Goal: Information Seeking & Learning: Check status

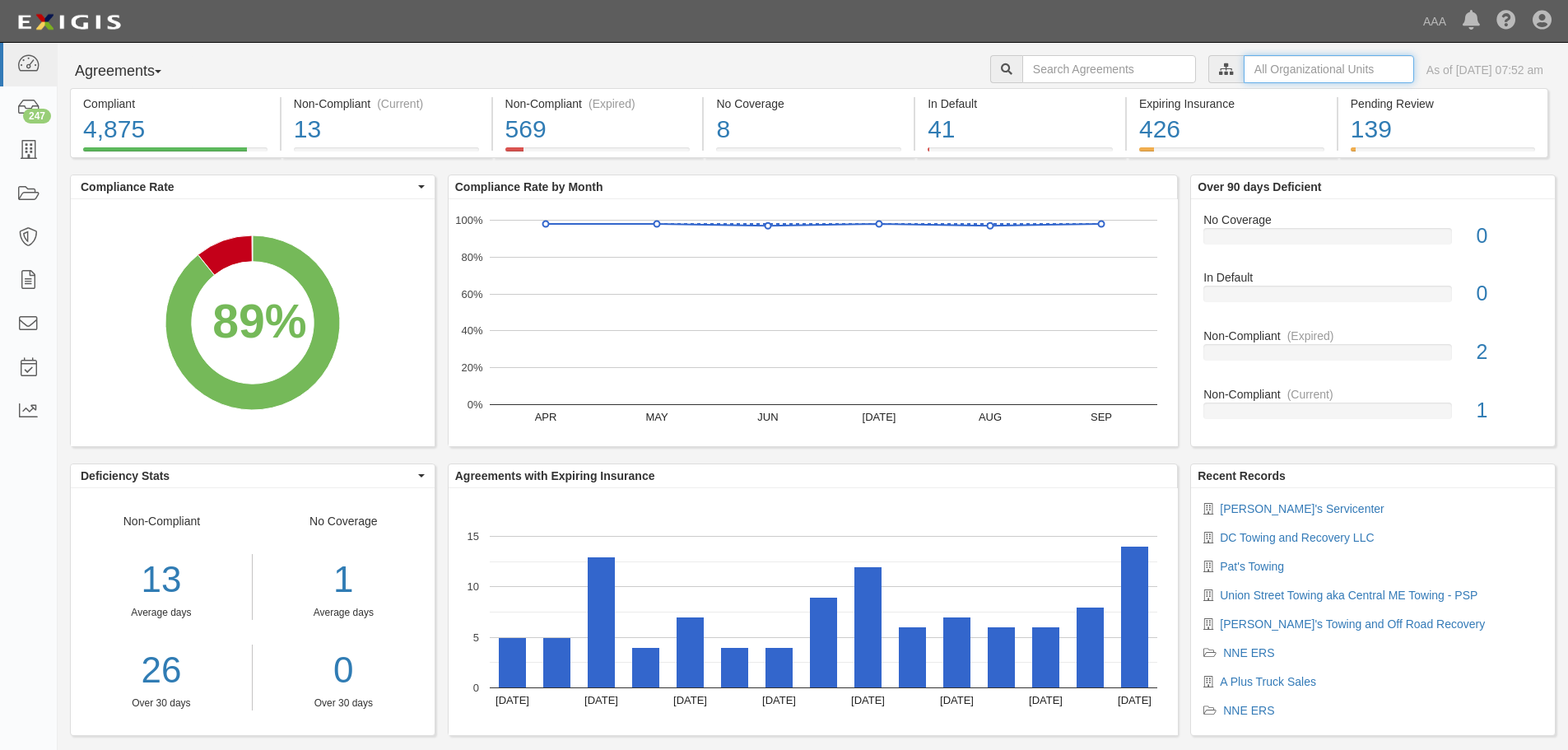
click at [1244, 71] on input "text" at bounding box center [1329, 69] width 170 height 28
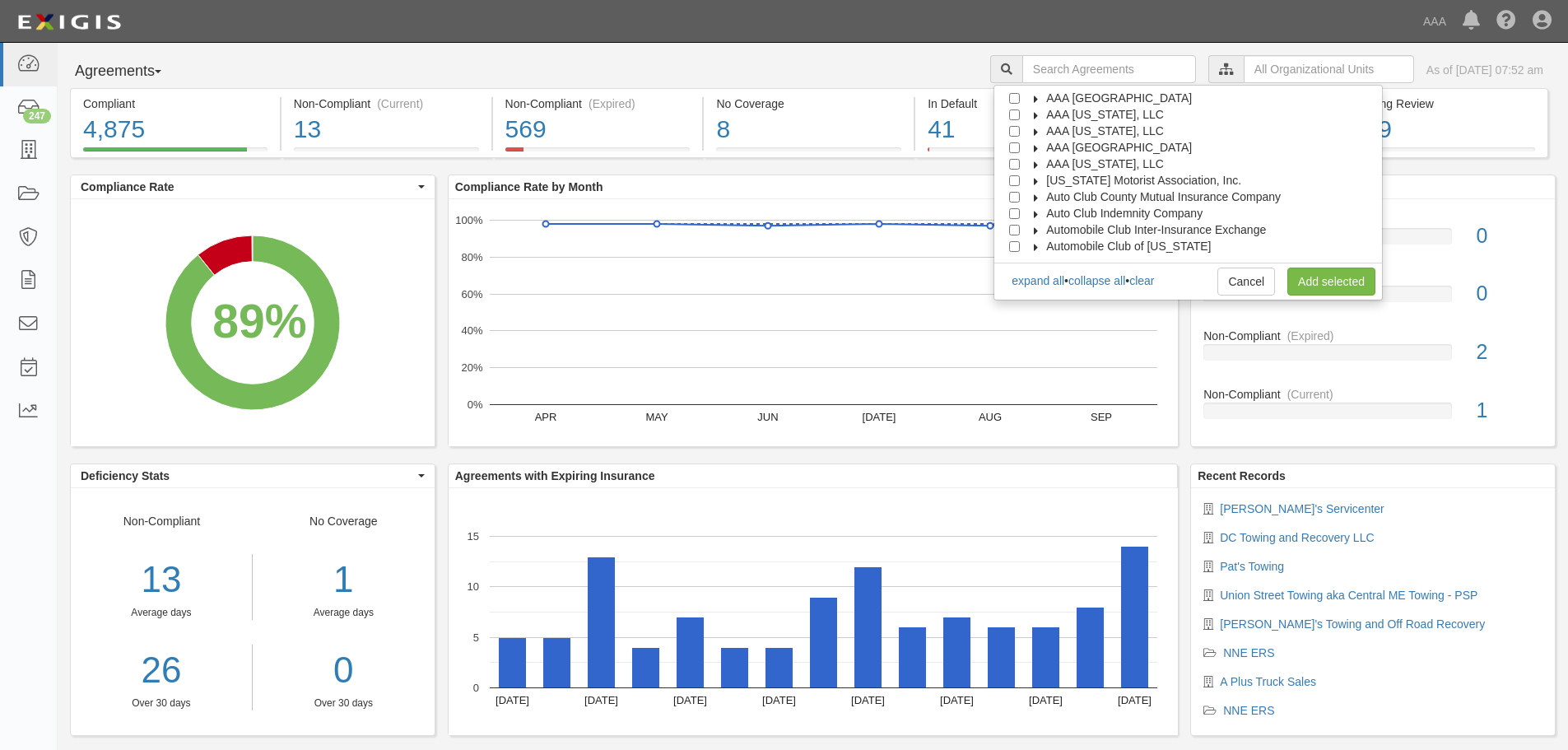
click at [1159, 145] on span "AAA [GEOGRAPHIC_DATA]" at bounding box center [1119, 147] width 145 height 13
click at [1141, 164] on span "Automotive Services" at bounding box center [1114, 164] width 105 height 13
click at [1041, 199] on div at bounding box center [1033, 195] width 15 height 11
click at [1056, 198] on div at bounding box center [1048, 195] width 15 height 11
click at [1050, 196] on input "Emergency Roadside Service (ERS)" at bounding box center [1044, 197] width 11 height 11
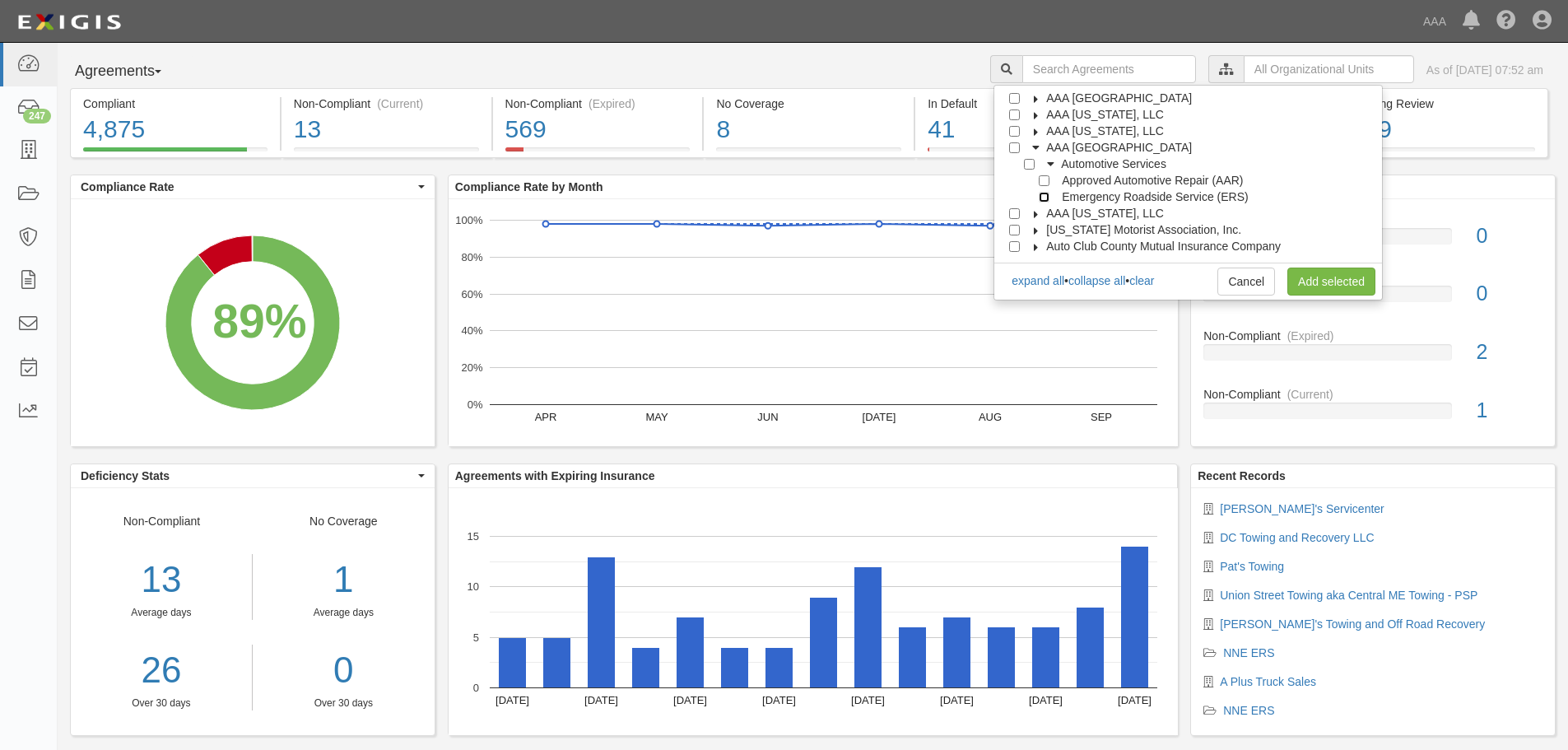
checkbox input "true"
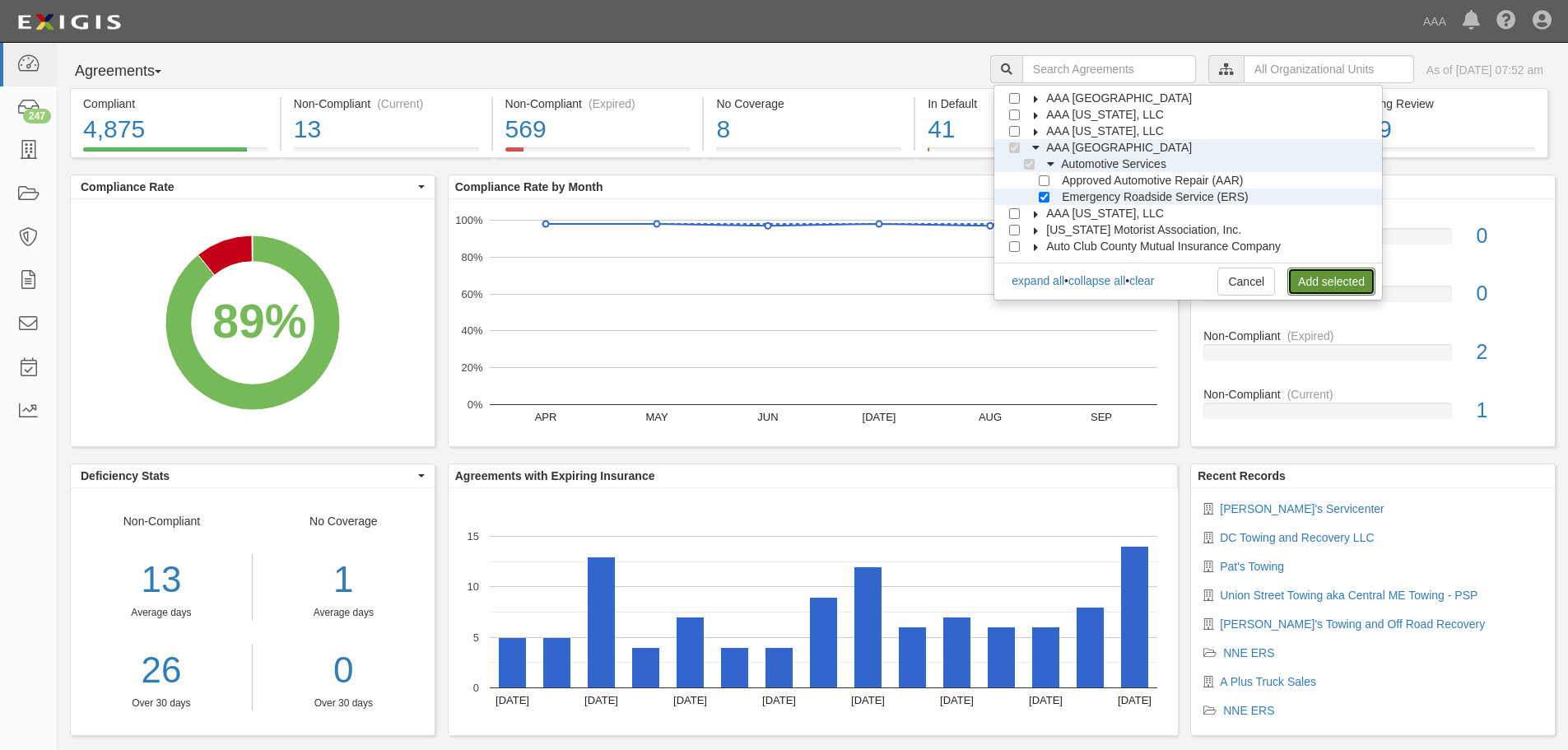
click at [1335, 279] on link "Add selected" at bounding box center [1331, 282] width 88 height 28
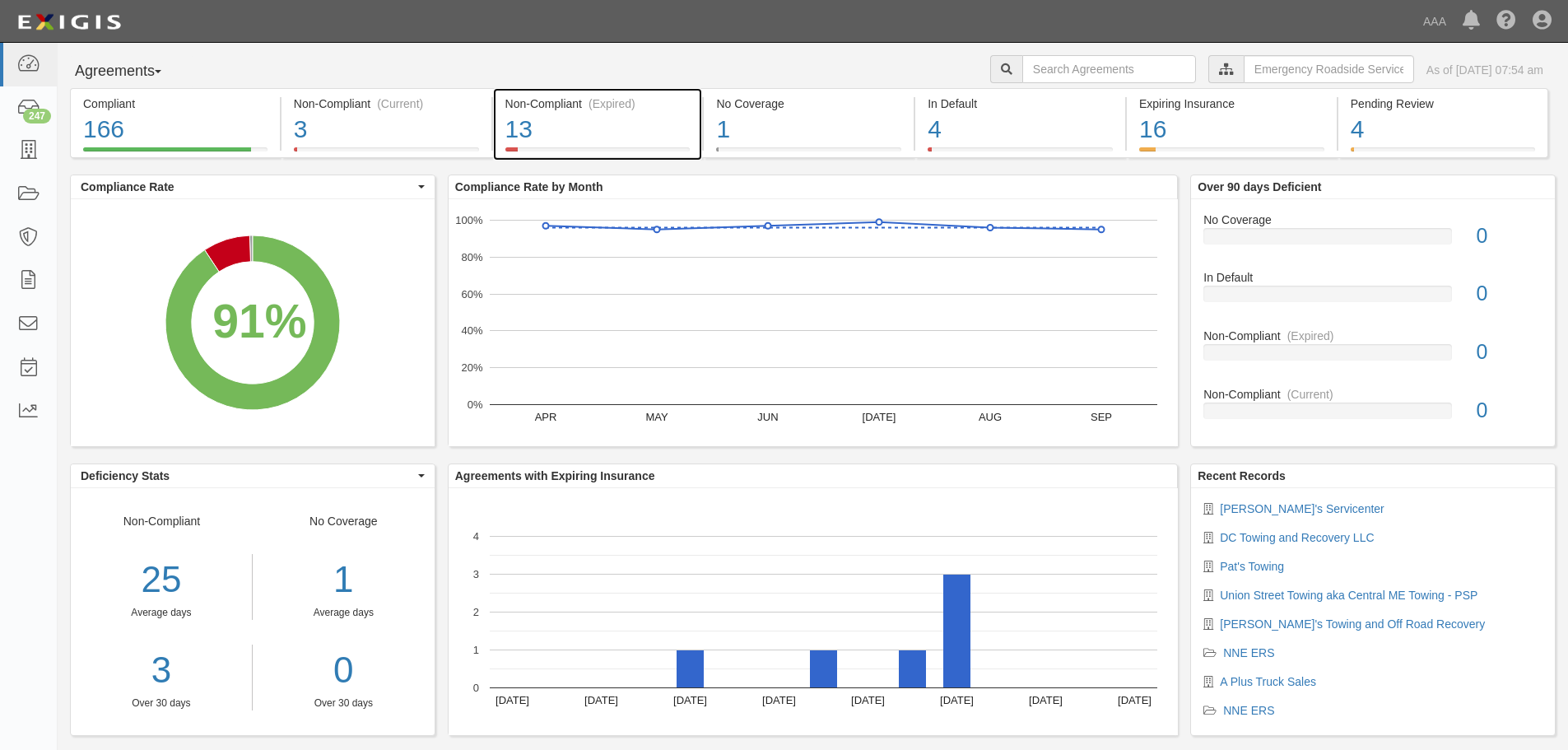
click at [639, 120] on div "13" at bounding box center [598, 130] width 185 height 36
click at [612, 129] on div "7% (13 out of 183 agreements)" at bounding box center [535, 120] width 154 height 24
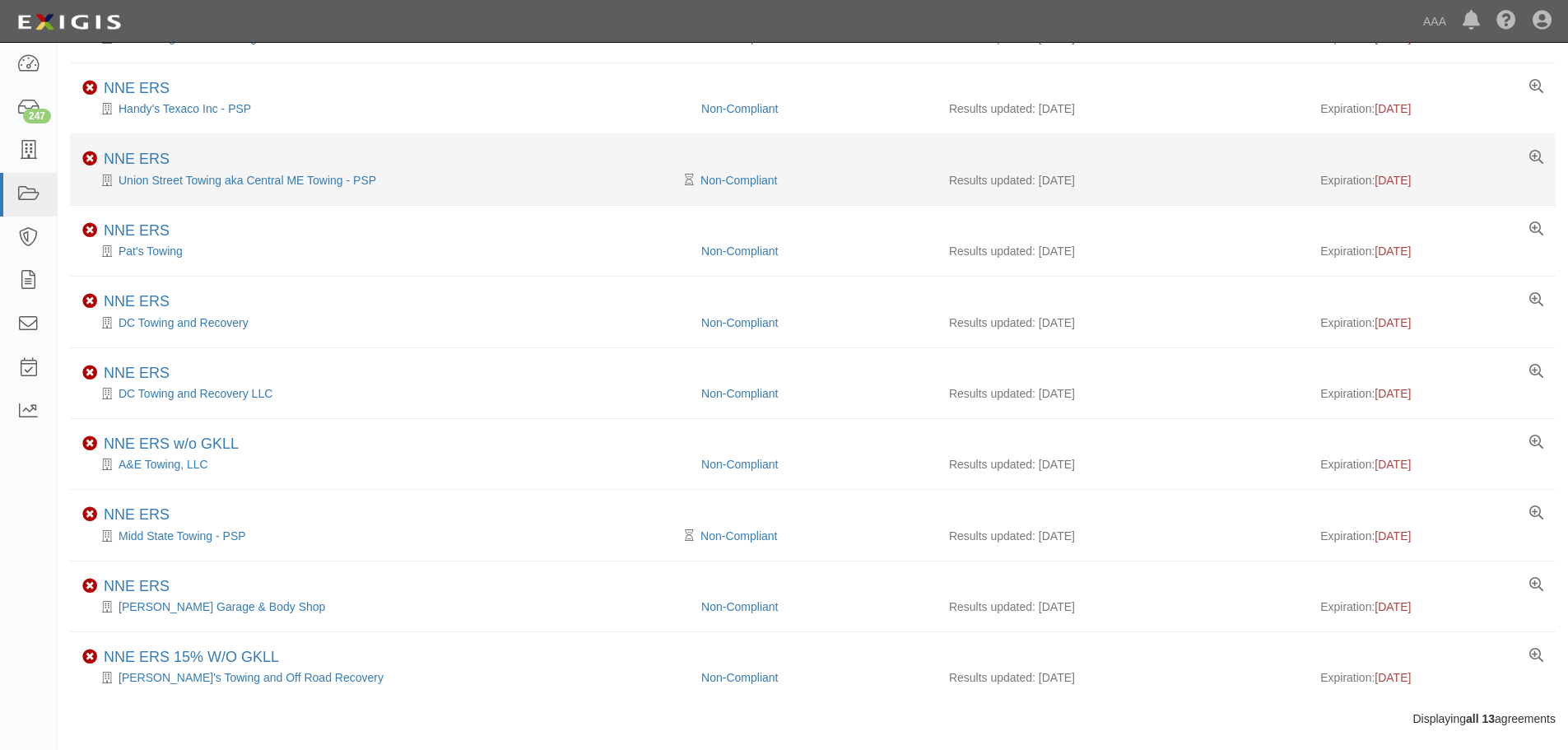
scroll to position [415, 0]
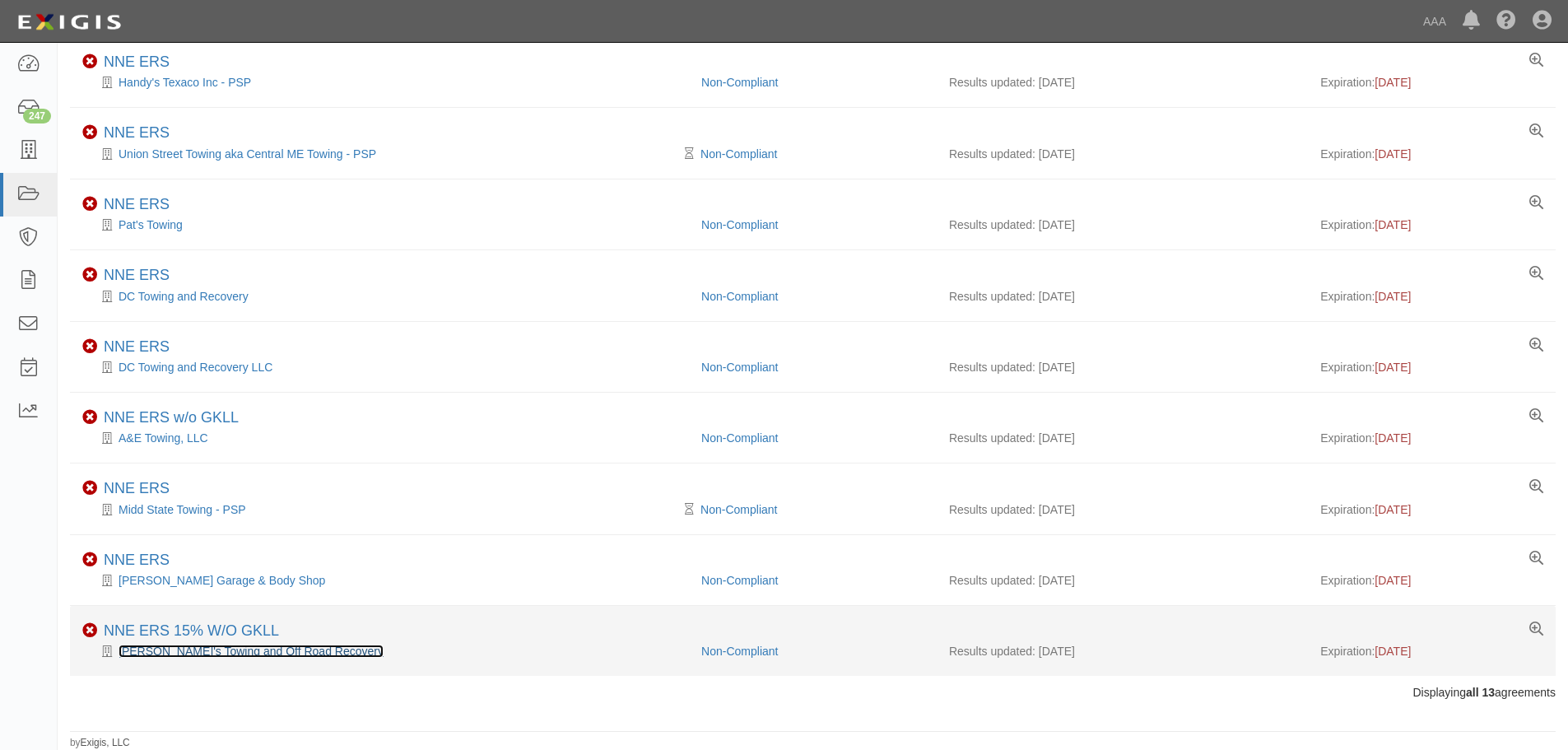
click at [173, 648] on link "Critter's Towing and Off Road Recovery" at bounding box center [251, 651] width 265 height 13
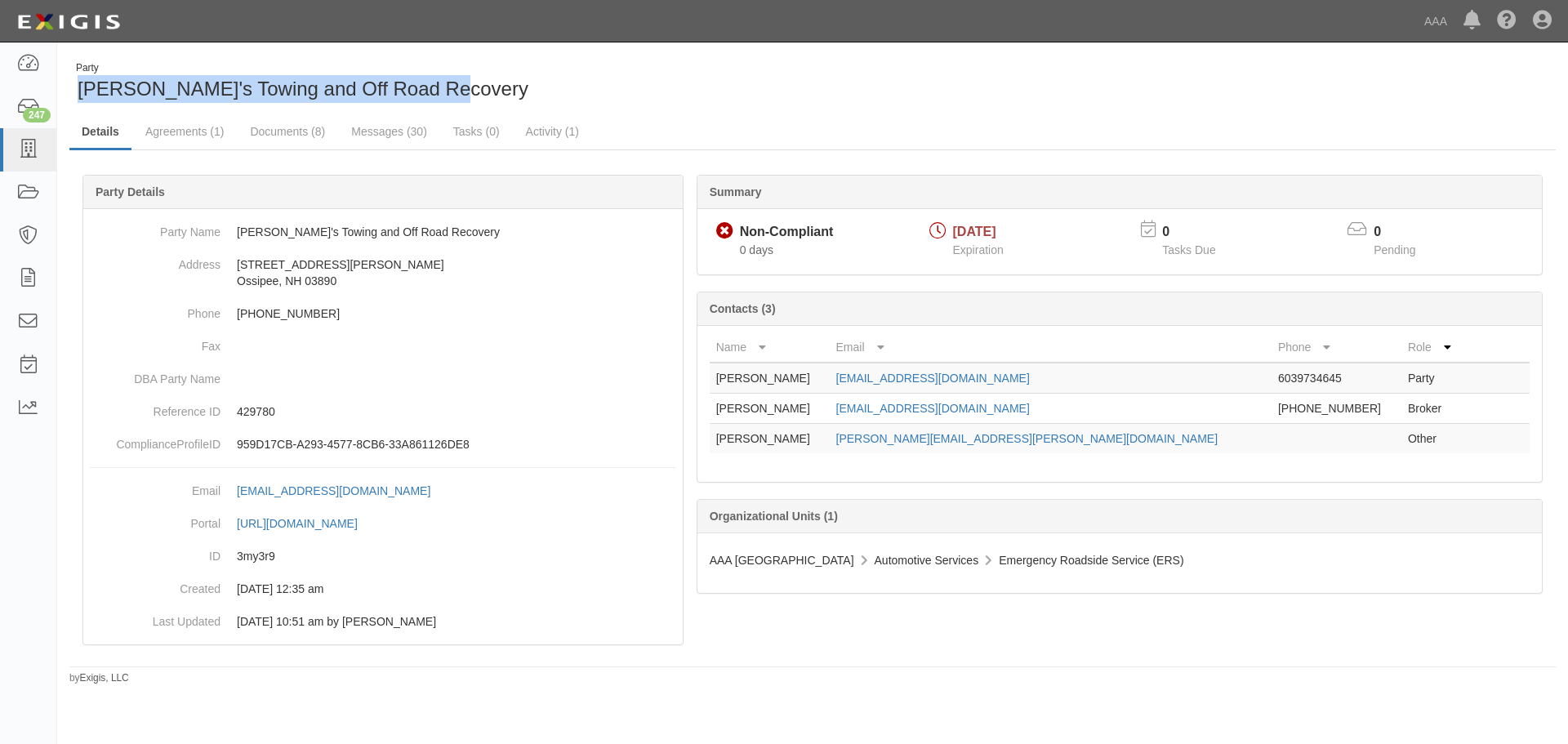
drag, startPoint x: 463, startPoint y: 93, endPoint x: 78, endPoint y: 86, distance: 385.1
click at [78, 86] on div "Party Critter's Towing and Off Road Recovery" at bounding box center [434, 82] width 731 height 42
click at [272, 132] on link "Documents (8)" at bounding box center [287, 133] width 100 height 35
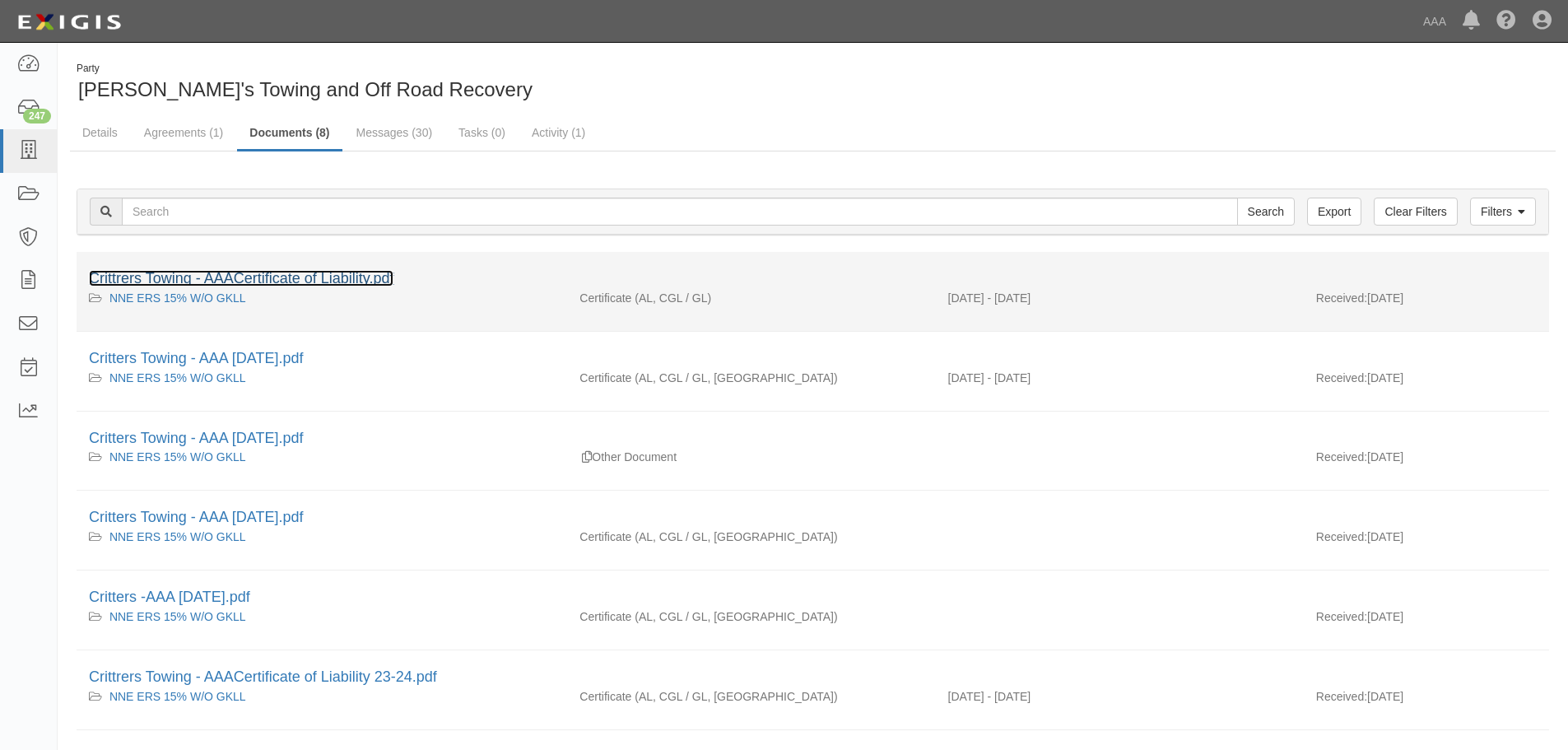
click at [277, 282] on link "Crittrers Towing - AAACertificate of Liability.pdf" at bounding box center [241, 278] width 305 height 17
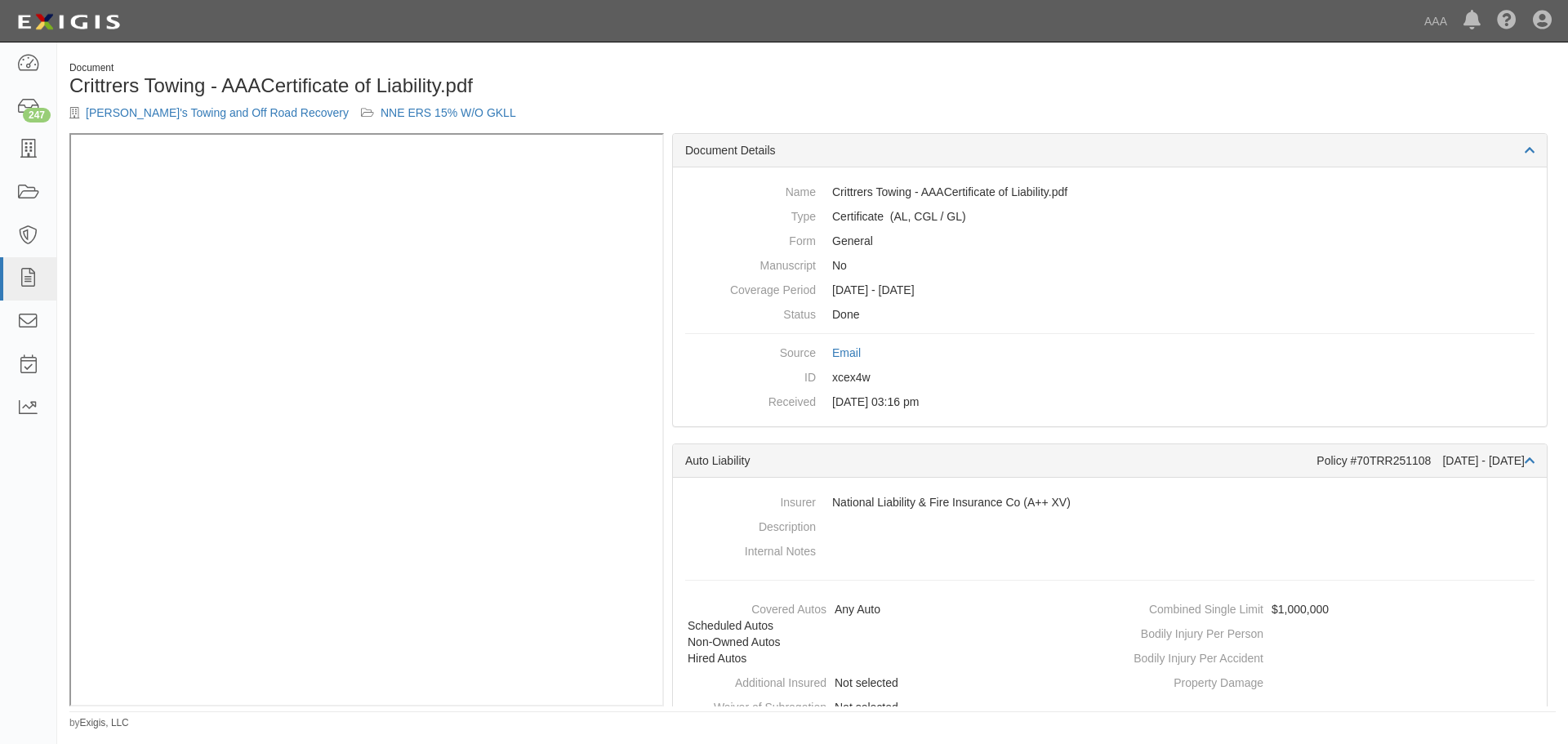
click at [1087, 79] on div "Document Crittrers Towing - AAACertificate of Liability.pdf Critter's Towing an…" at bounding box center [812, 96] width 1511 height 72
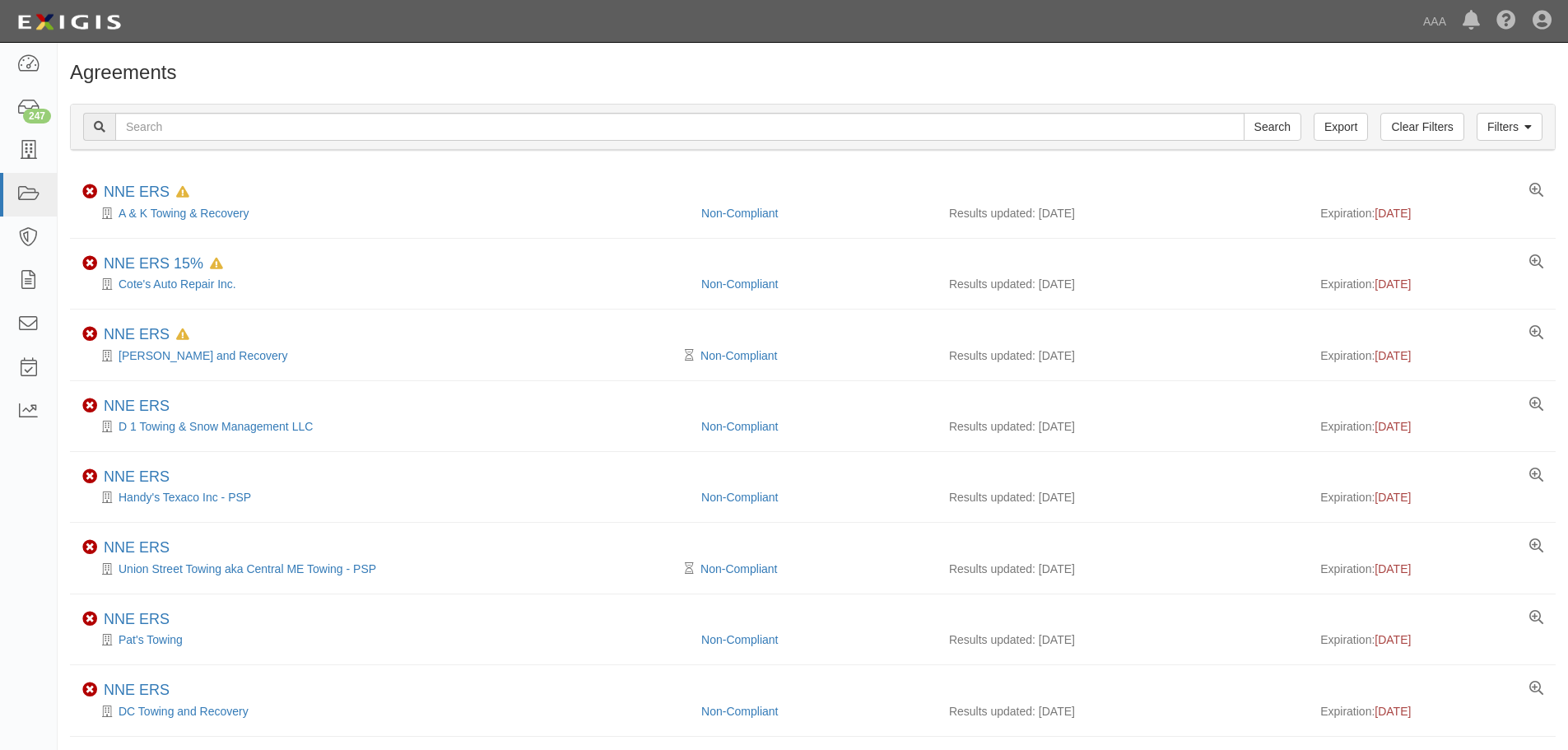
scroll to position [415, 0]
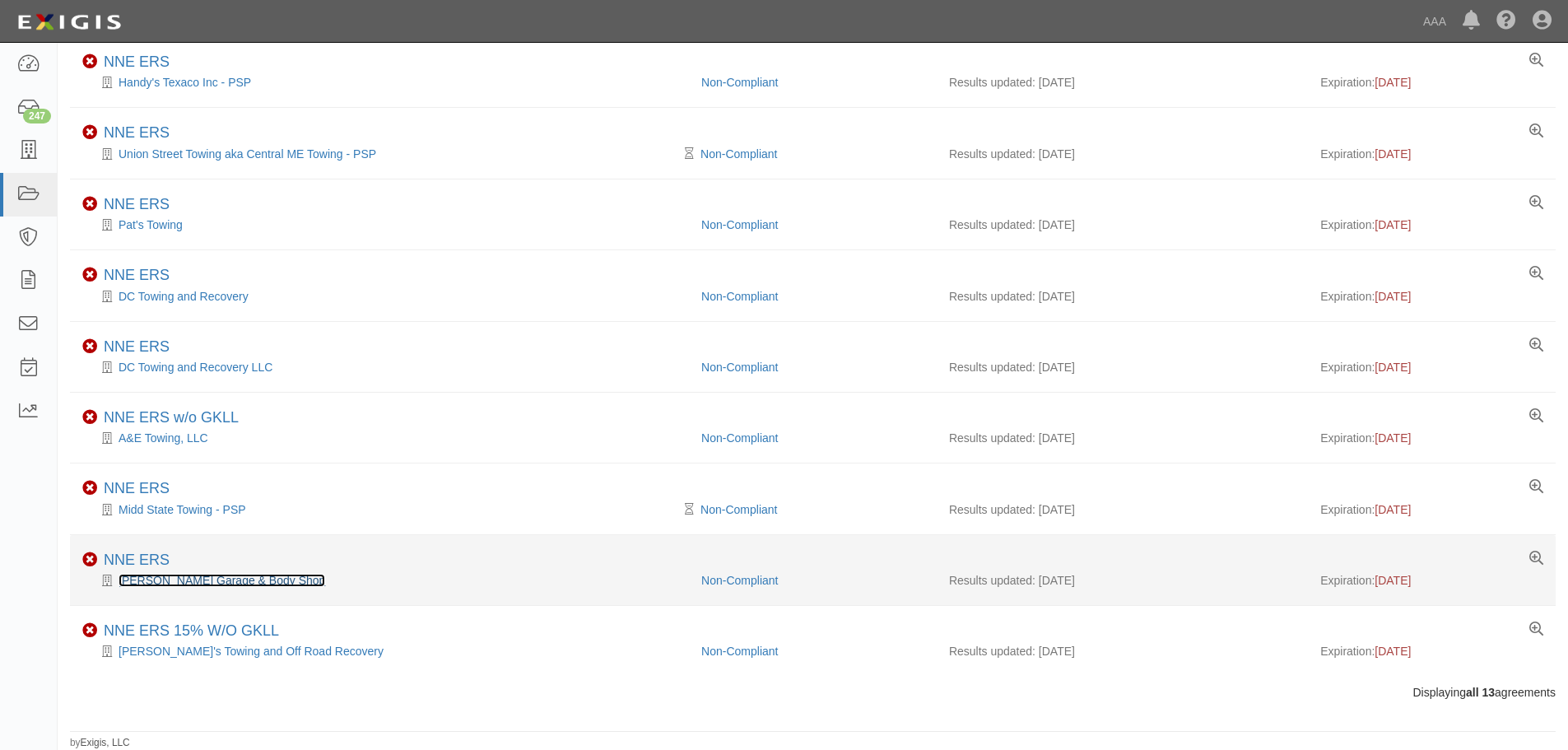
click at [188, 578] on link "[PERSON_NAME] Garage & Body Shop" at bounding box center [222, 581] width 207 height 13
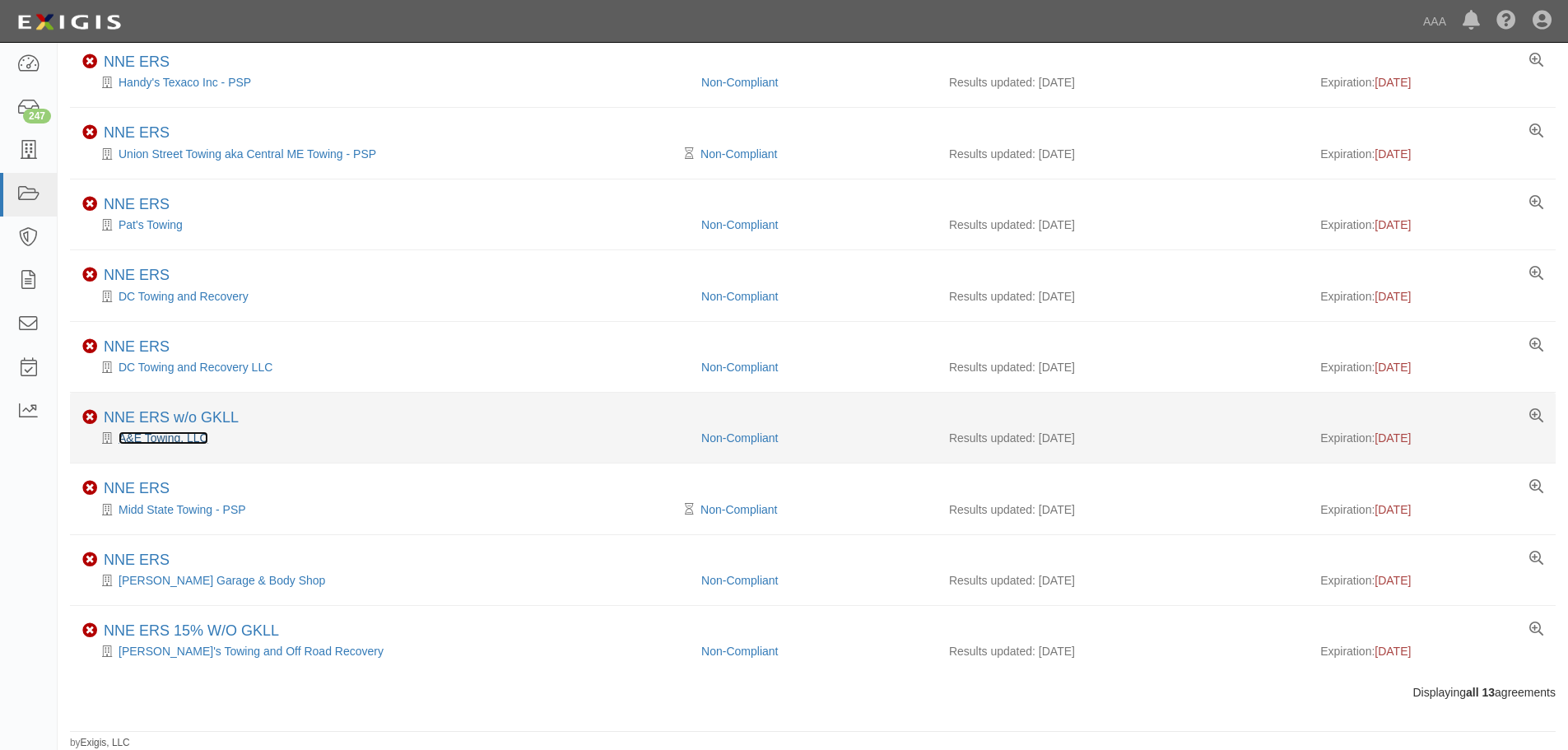
click at [158, 435] on link "A&E Towing, LLC" at bounding box center [164, 438] width 90 height 13
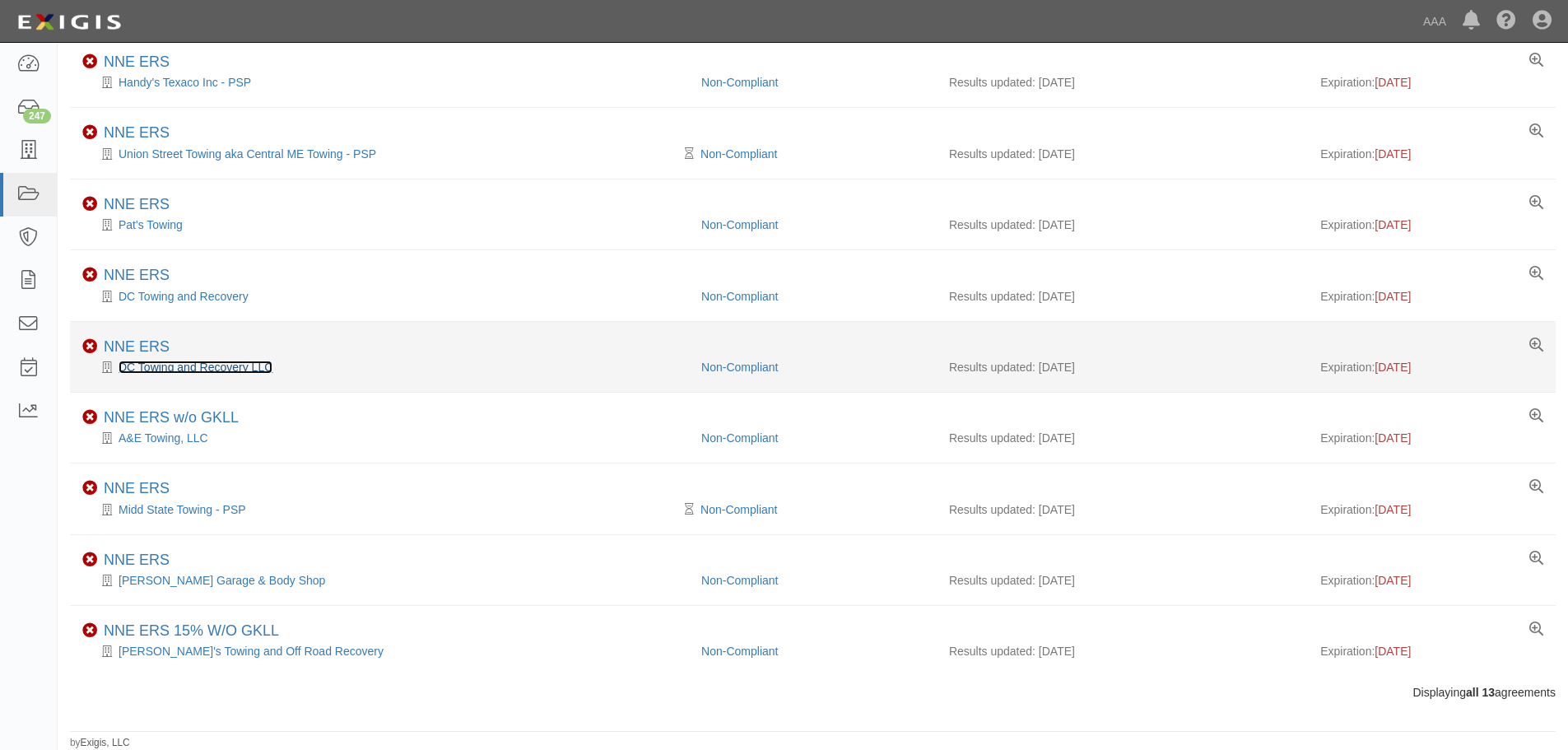
click at [151, 361] on link "DC Towing and Recovery LLC" at bounding box center [195, 367] width 154 height 13
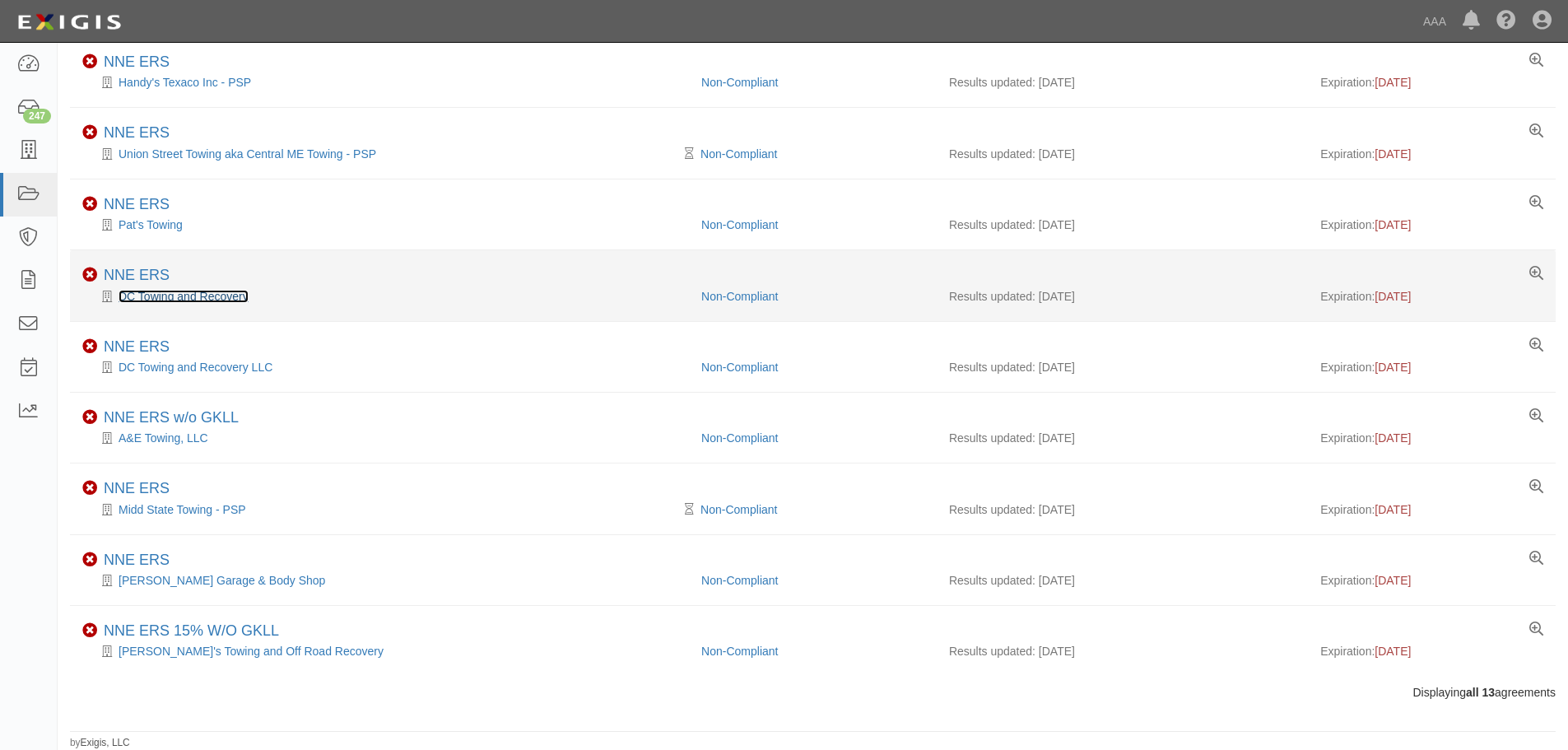
click at [179, 293] on link "DC Towing and Recovery" at bounding box center [184, 297] width 130 height 13
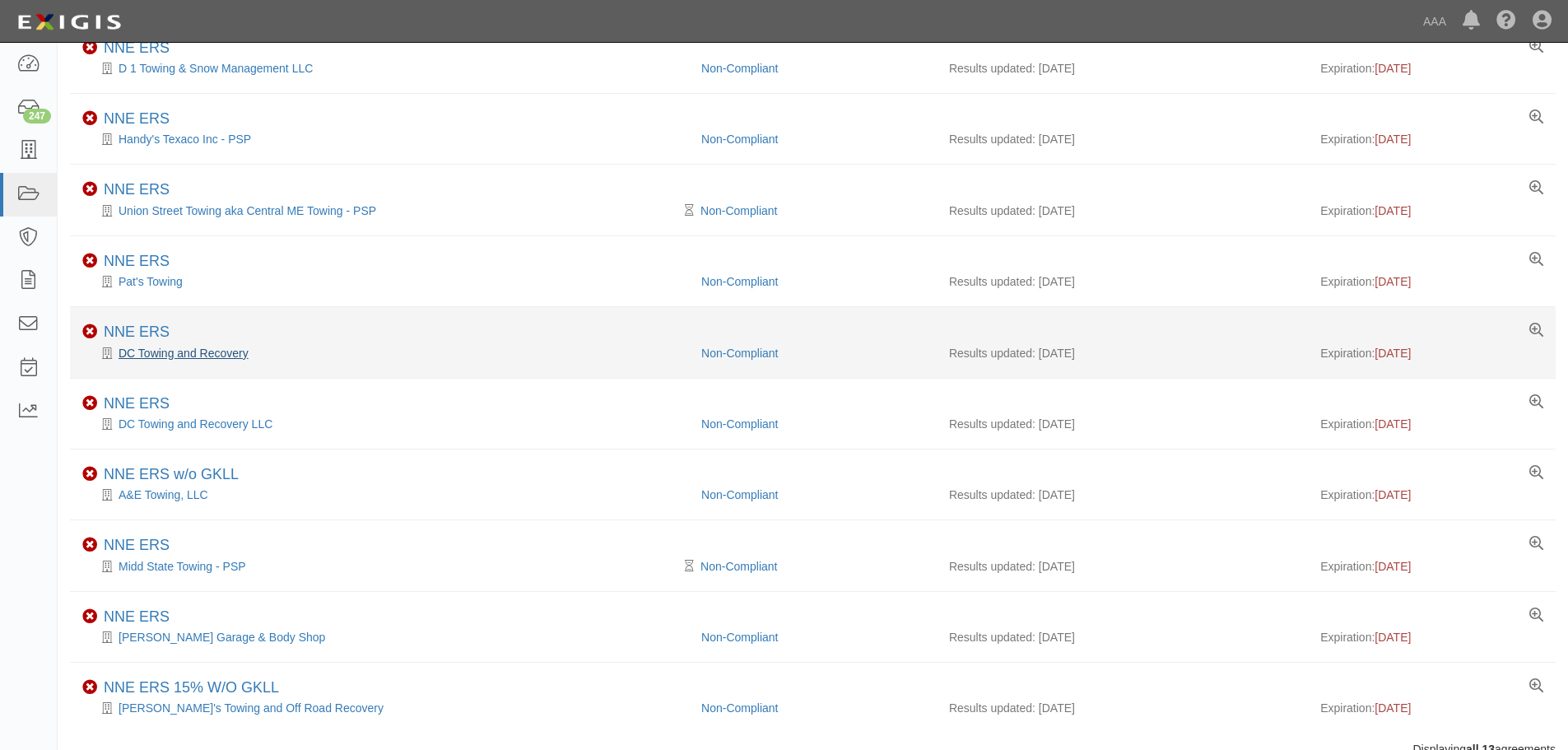
scroll to position [332, 0]
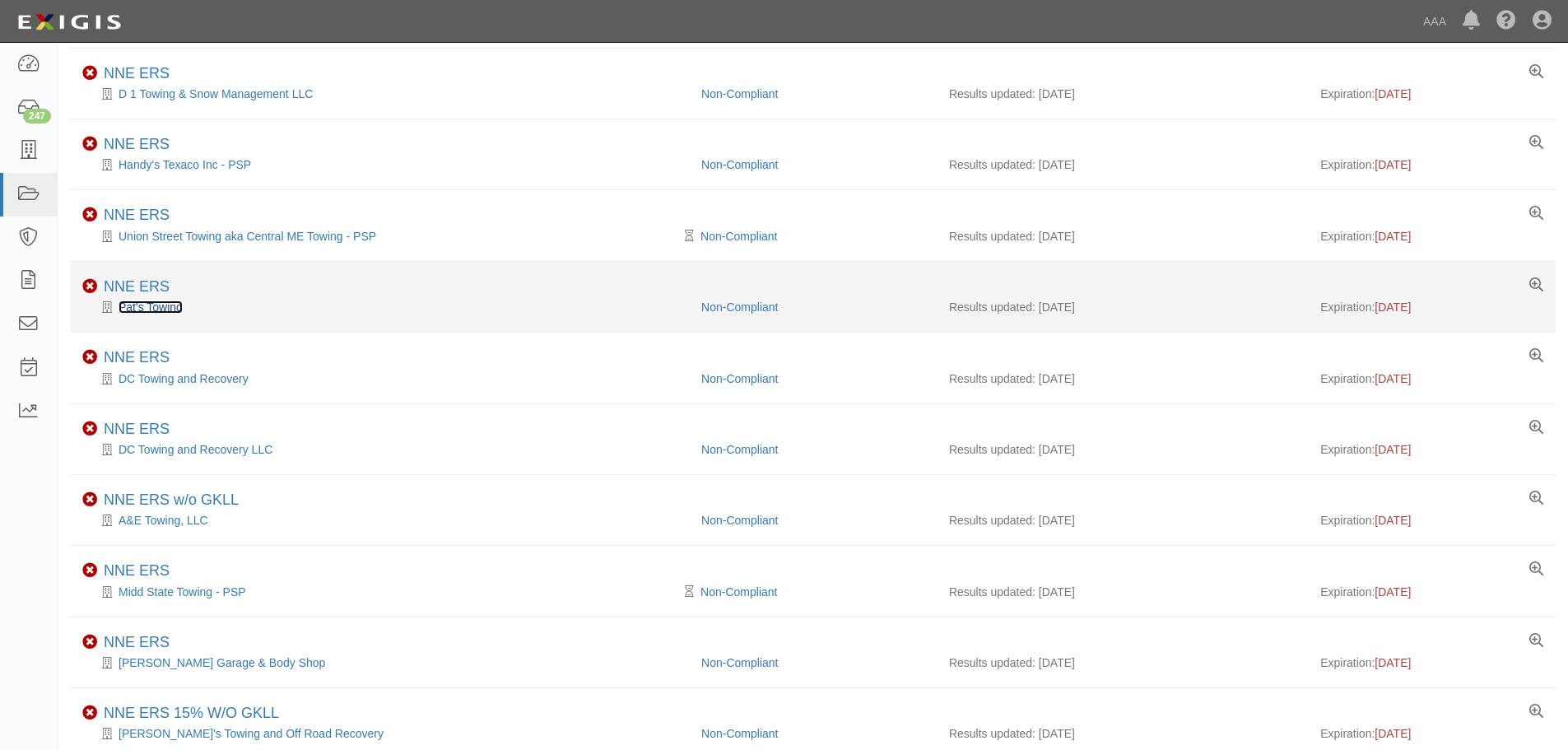
click at [159, 310] on link "Pat's Towing" at bounding box center [150, 307] width 64 height 13
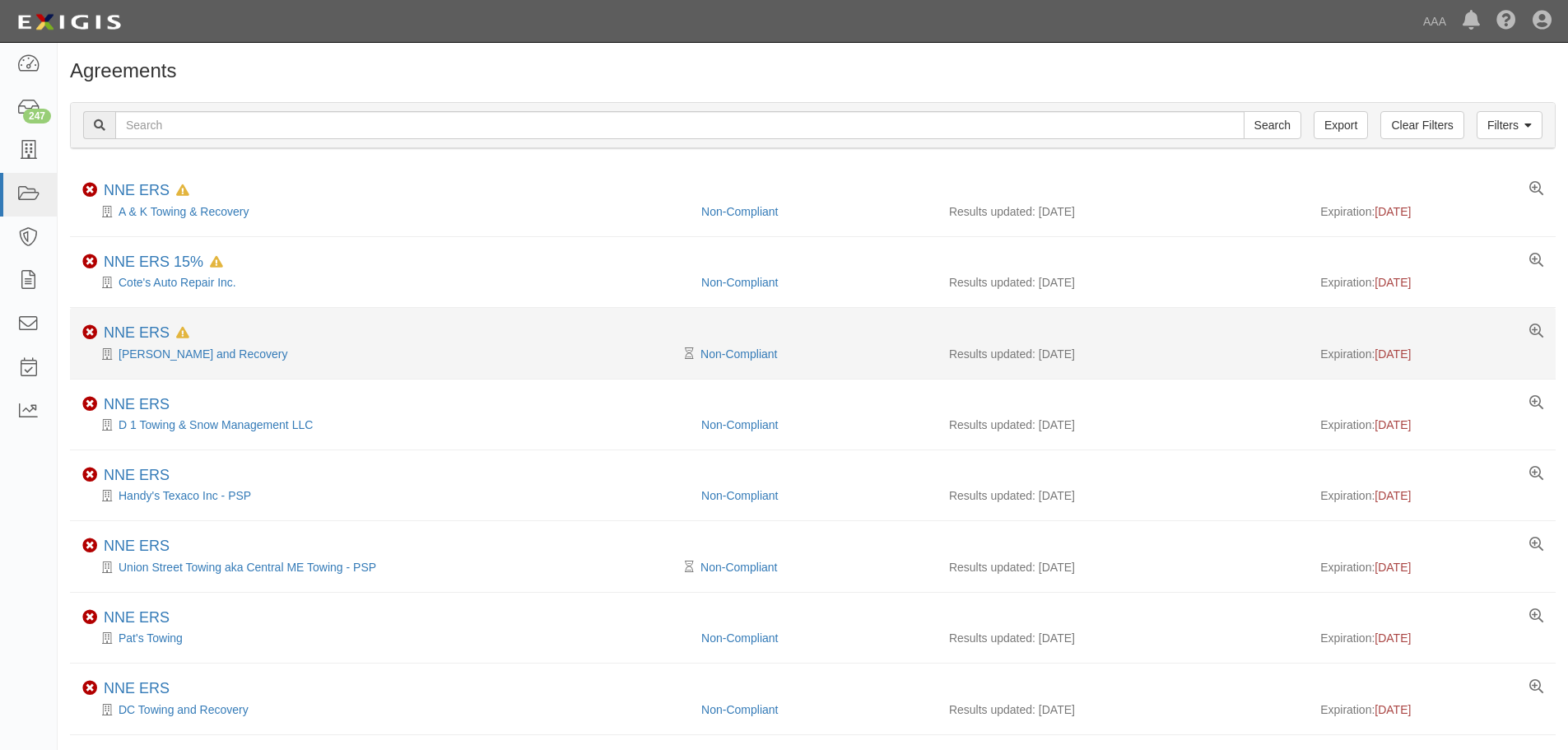
scroll to position [0, 0]
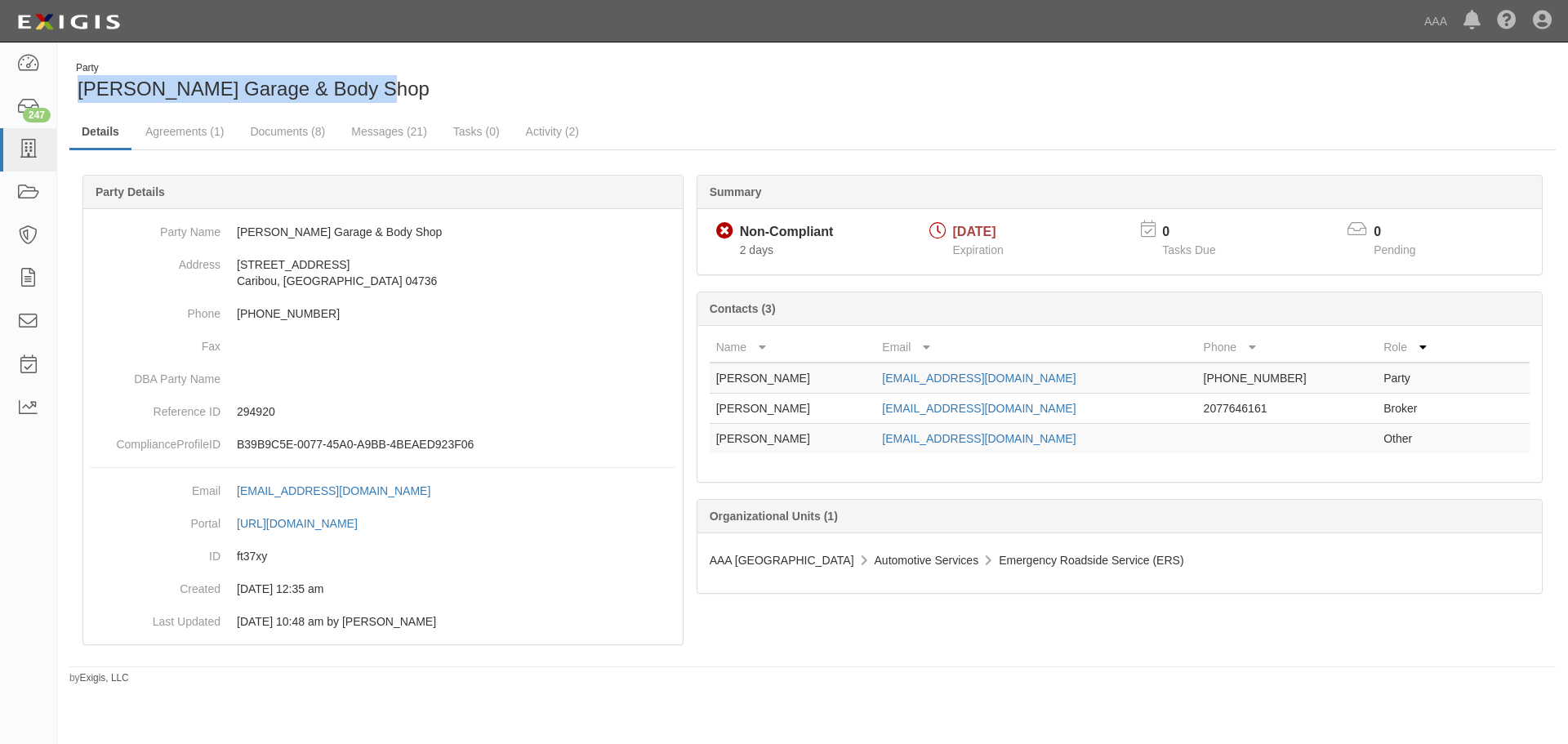
drag, startPoint x: 392, startPoint y: 91, endPoint x: 83, endPoint y: 87, distance: 309.0
click at [83, 87] on div "Party [PERSON_NAME] Garage & Body Shop" at bounding box center [434, 82] width 731 height 42
click at [277, 139] on link "Documents (8)" at bounding box center [287, 133] width 100 height 35
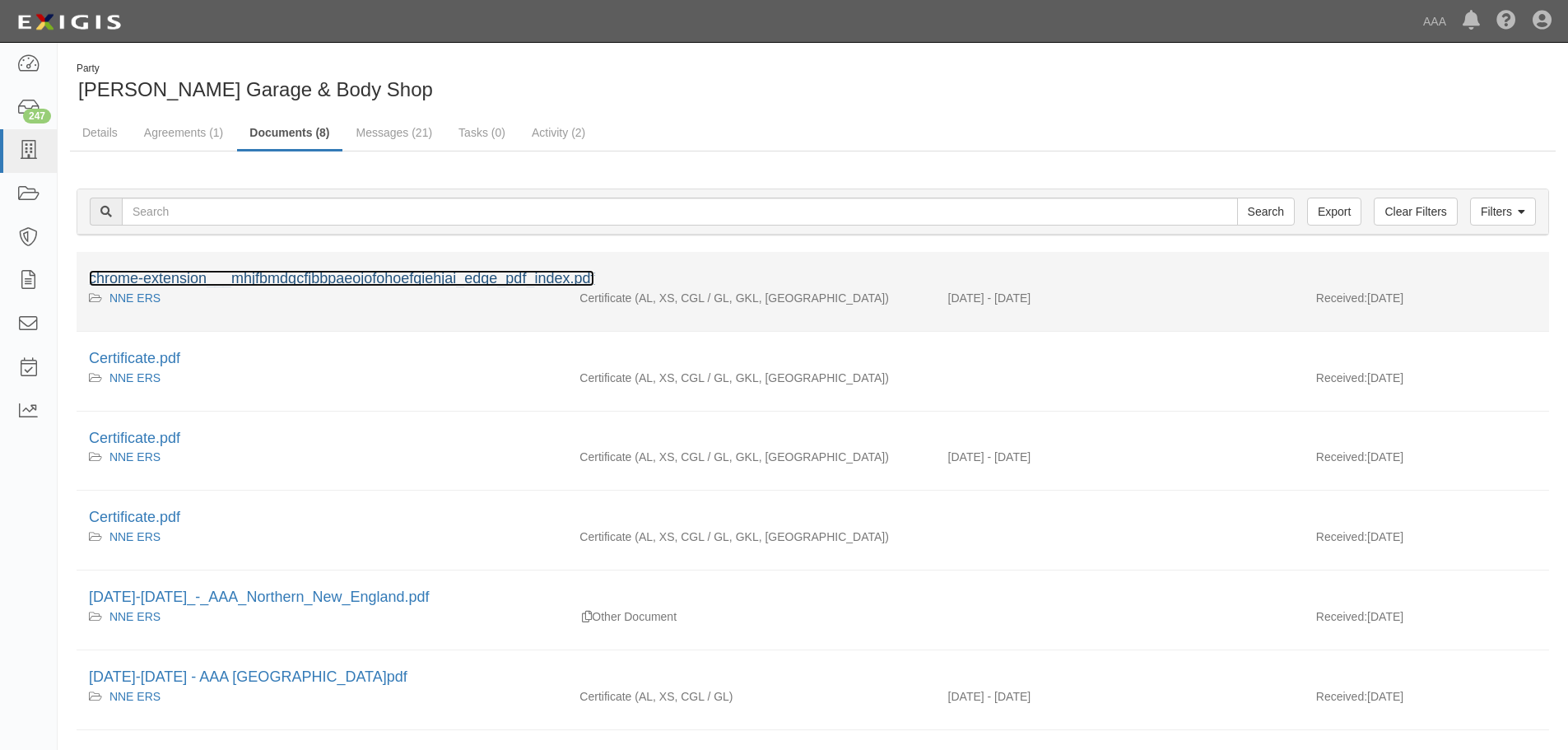
click at [247, 272] on link "chrome-extension___mhjfbmdgcfjbbpaeojofohoefgiehjai_edge_pdf_index.pdf" at bounding box center [341, 278] width 506 height 17
click at [376, 286] on link "chrome-extension___mhjfbmdgcfjbbpaeojofohoefgiehjai_edge_pdf_index.pdf" at bounding box center [341, 278] width 506 height 17
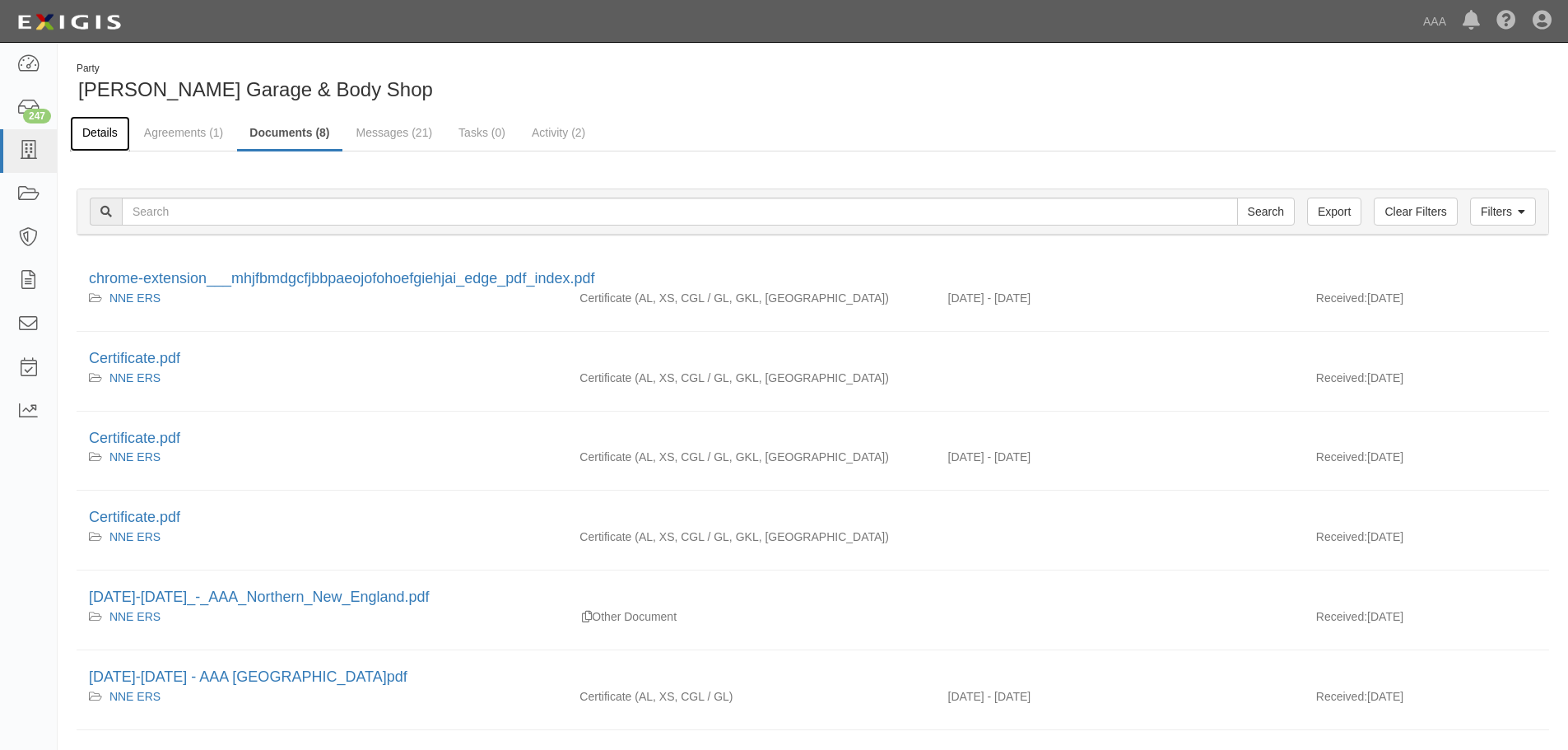
click at [113, 136] on link "Details" at bounding box center [100, 134] width 60 height 36
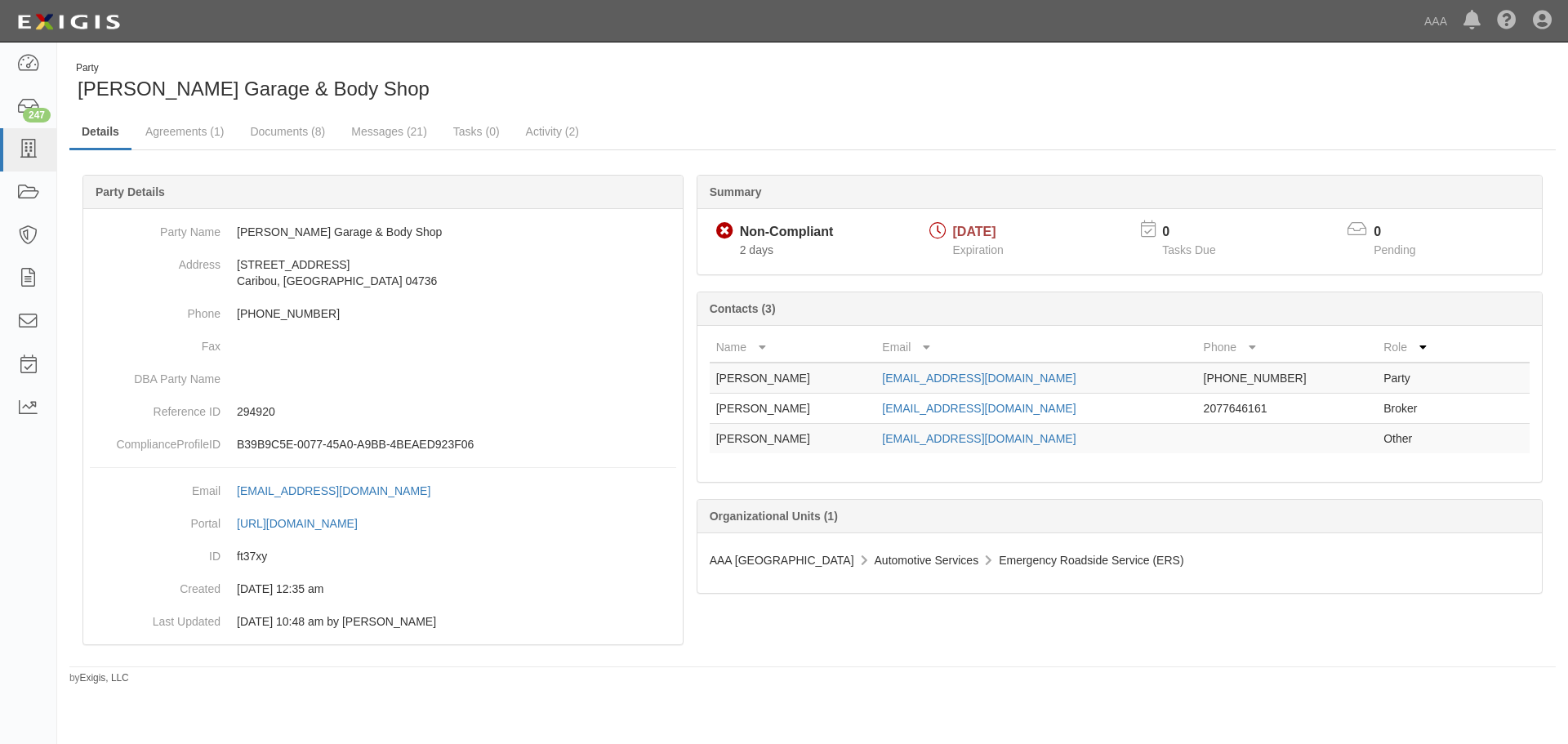
click at [1120, 77] on div "Party Beaulieu's Garage & Body Shop" at bounding box center [812, 82] width 1511 height 42
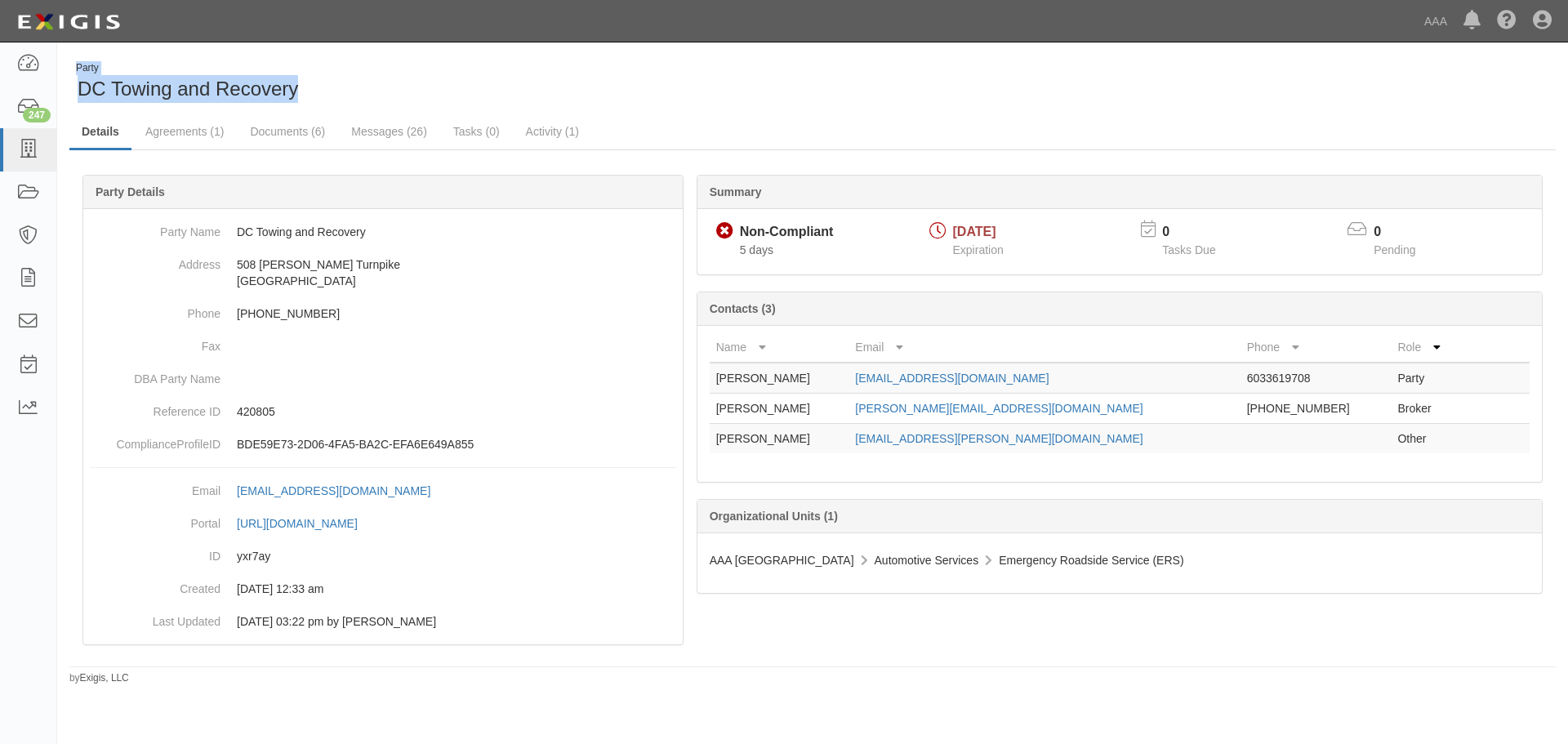
drag, startPoint x: 387, startPoint y: 86, endPoint x: 65, endPoint y: 91, distance: 322.0
click at [65, 91] on div "Party DC Towing and Recovery" at bounding box center [434, 82] width 756 height 42
click at [102, 91] on span "DC Towing and Recovery" at bounding box center [188, 88] width 221 height 22
drag, startPoint x: 353, startPoint y: 87, endPoint x: 82, endPoint y: 97, distance: 271.2
click at [82, 97] on div "Party DC Towing and Recovery" at bounding box center [434, 82] width 731 height 42
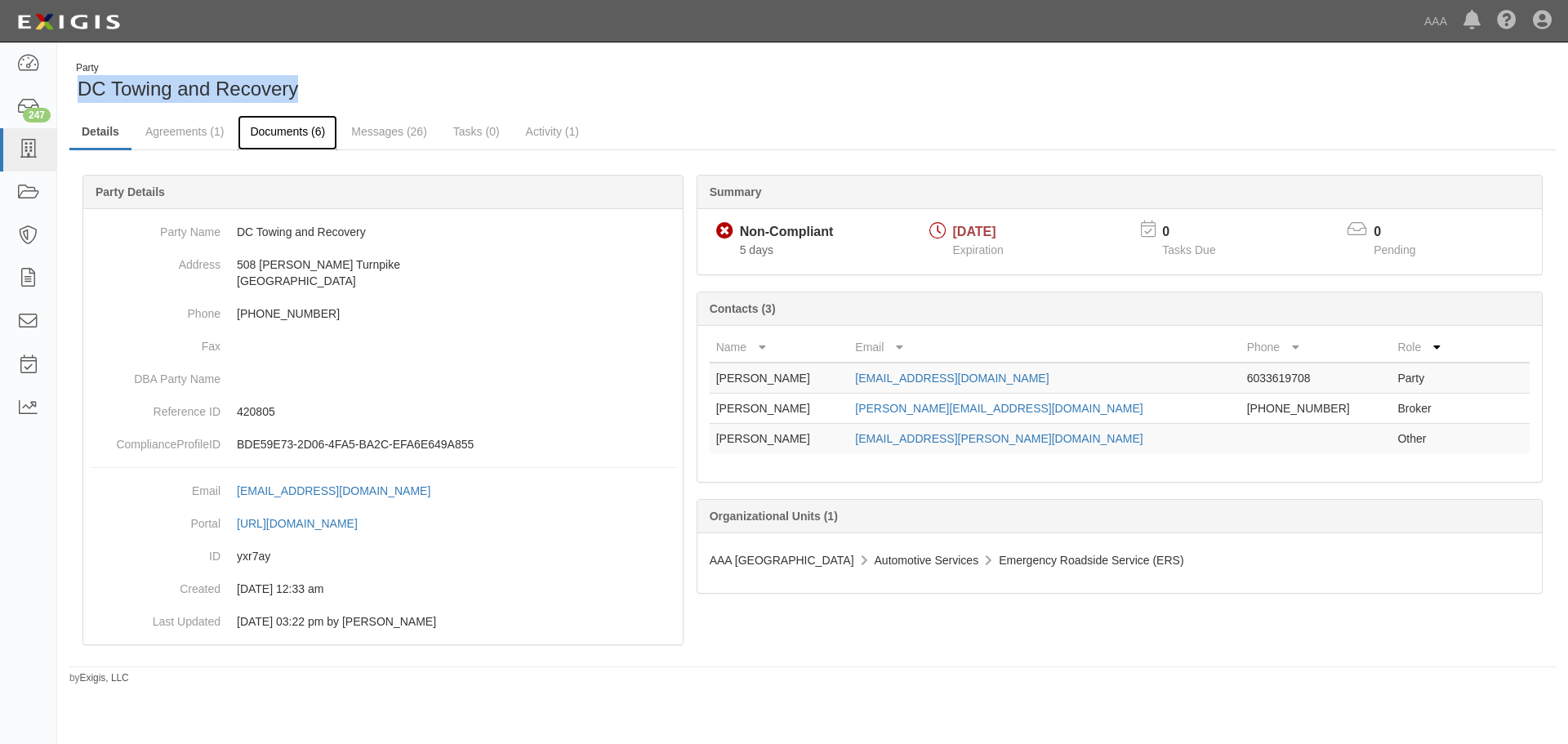
click at [290, 142] on link "Documents (6)" at bounding box center [287, 133] width 100 height 35
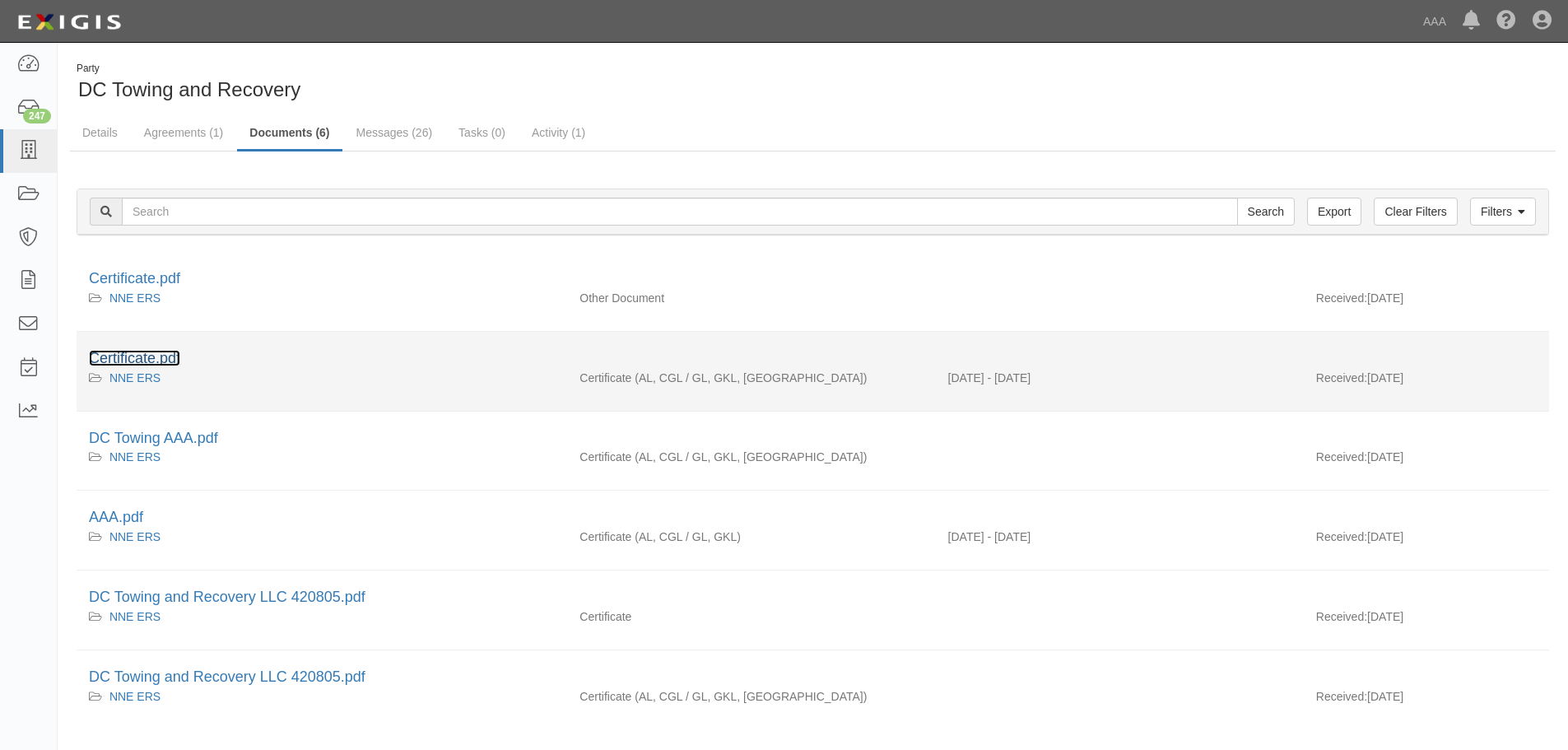
click at [148, 356] on link "Certificate.pdf" at bounding box center [135, 358] width 91 height 17
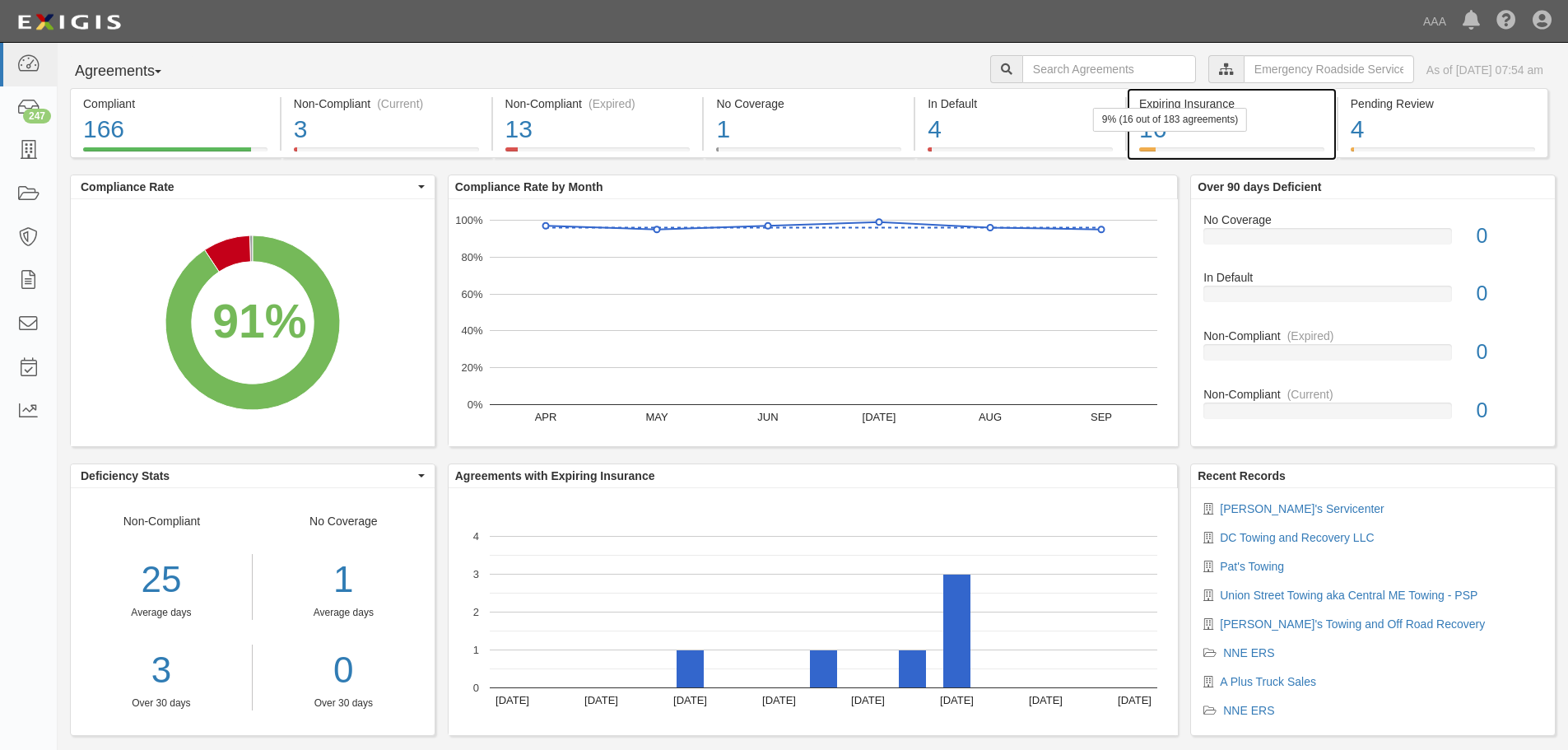
click at [1182, 130] on div "9% (16 out of 183 agreements)" at bounding box center [1169, 120] width 154 height 24
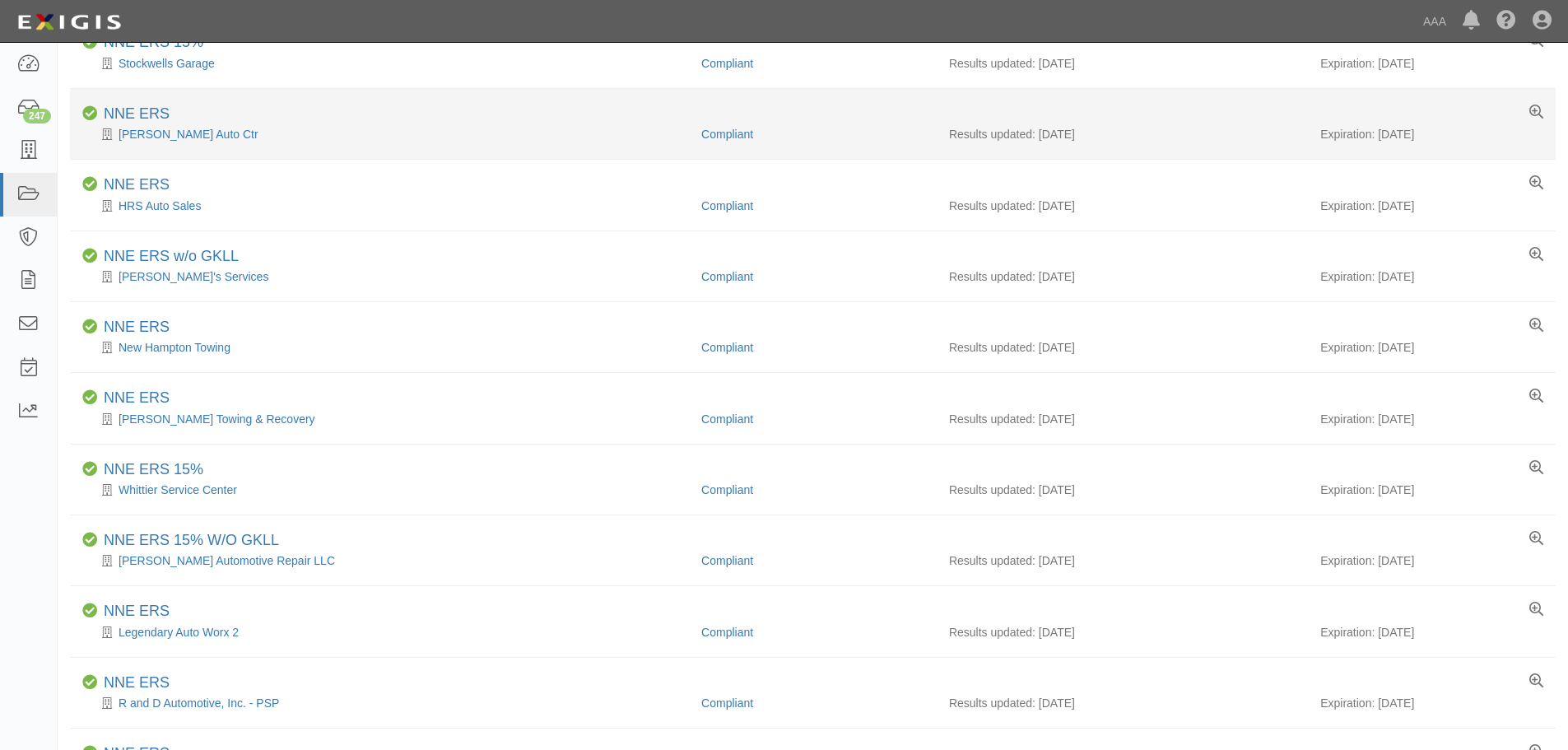
scroll to position [629, 0]
